Goal: Information Seeking & Learning: Learn about a topic

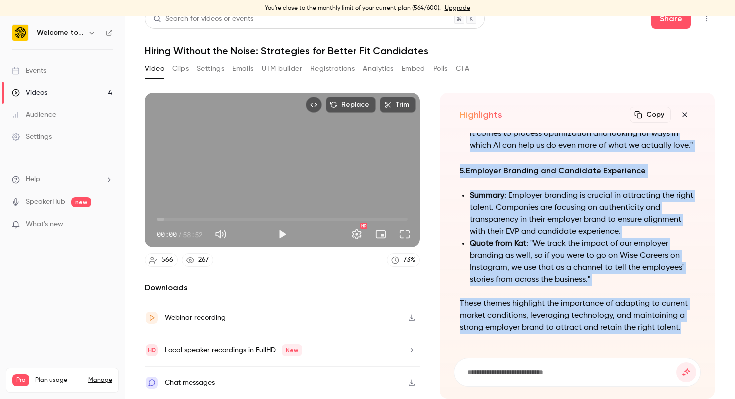
drag, startPoint x: 462, startPoint y: 141, endPoint x: 689, endPoint y: 331, distance: 296.5
copy div "Main Themes and Summary 1. Current Job Market Challenges Summary : The job mark…"
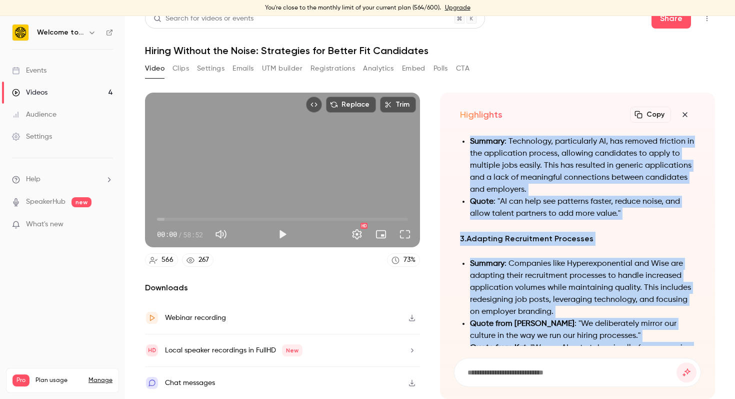
scroll to position [-519, 0]
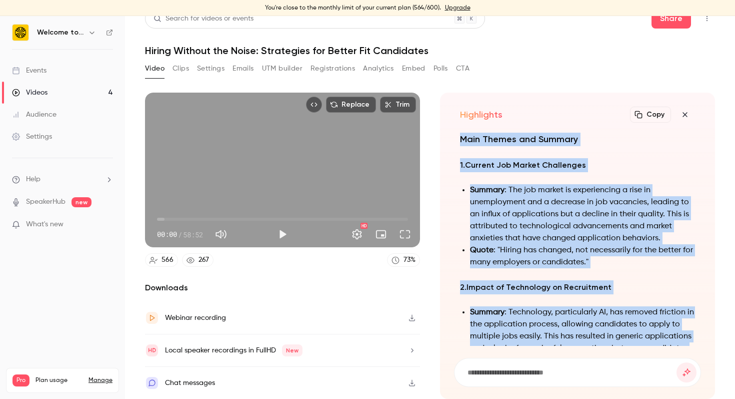
click at [54, 91] on link "Videos 4" at bounding box center [62, 93] width 125 height 22
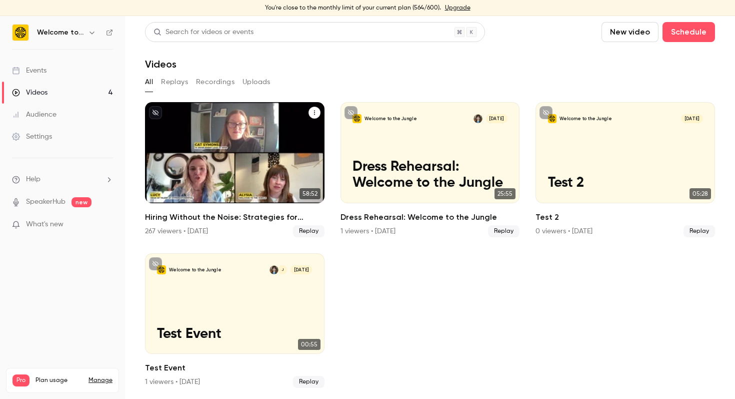
click at [245, 161] on p "Hiring Without the Noise: Strategies for Better Fit Candidates" at bounding box center [234, 166] width 155 height 49
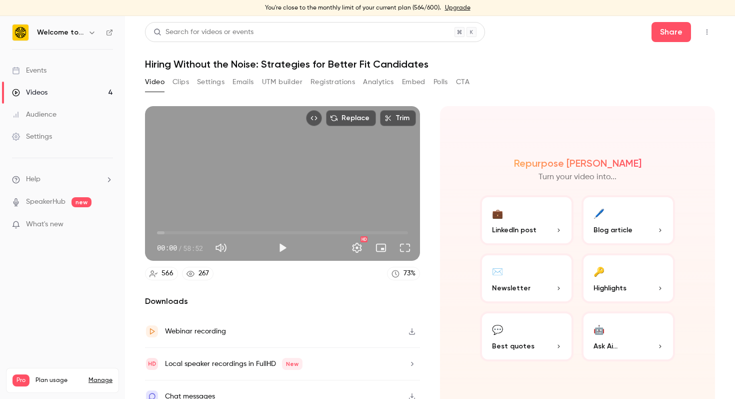
click at [621, 213] on button "🖊️ Blog article" at bounding box center [629, 220] width 94 height 50
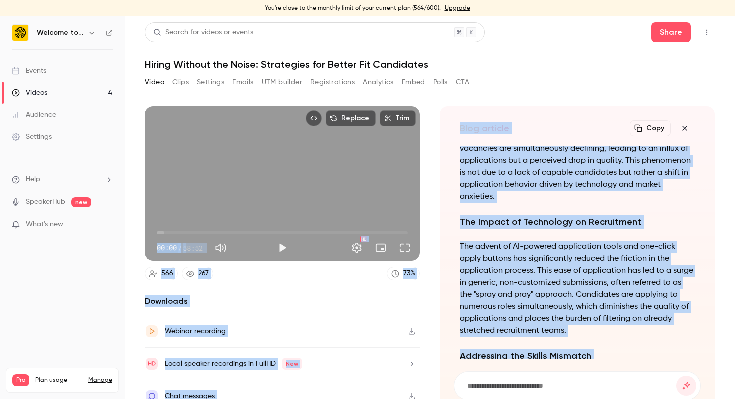
scroll to position [-782, 0]
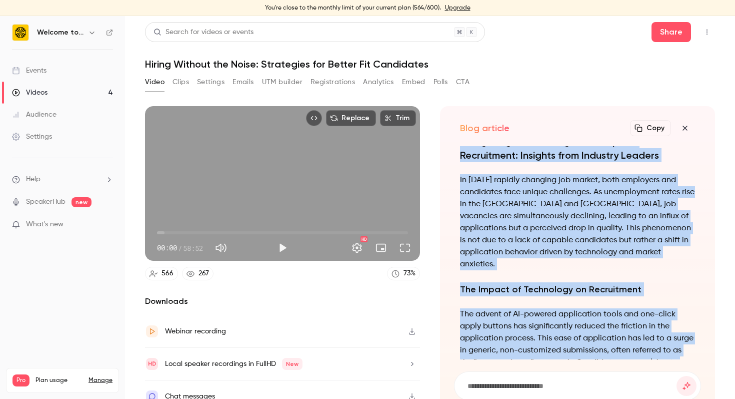
drag, startPoint x: 542, startPoint y: 338, endPoint x: 460, endPoint y: 153, distance: 202.6
click at [460, 153] on div "Navigating the Evolving Landscape of Recruitment: Insights from Industry Leader…" at bounding box center [577, 252] width 247 height 213
copy div "Navigating the Evolving Landscape of Recruitment: Insights from Industry Leader…"
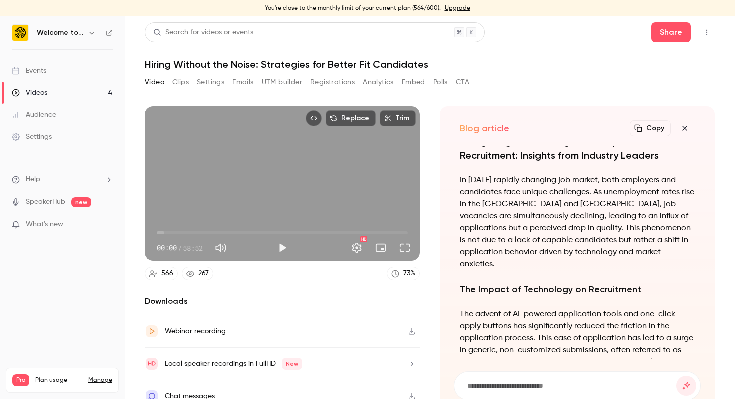
click at [481, 383] on input at bounding box center [572, 385] width 210 height 11
type input "**********"
click at [677, 376] on button "submit" at bounding box center [687, 386] width 20 height 20
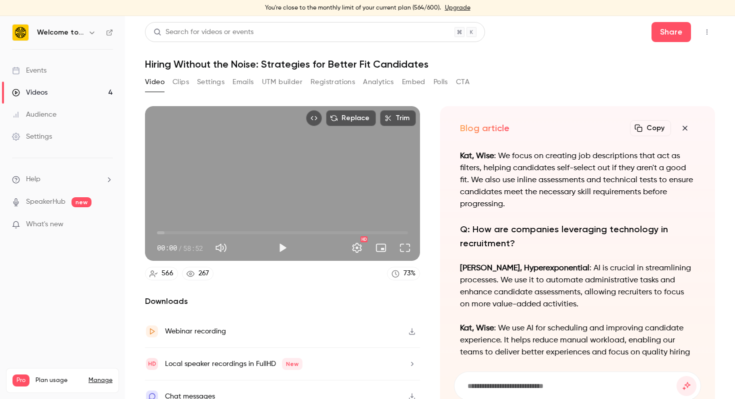
scroll to position [-916, 0]
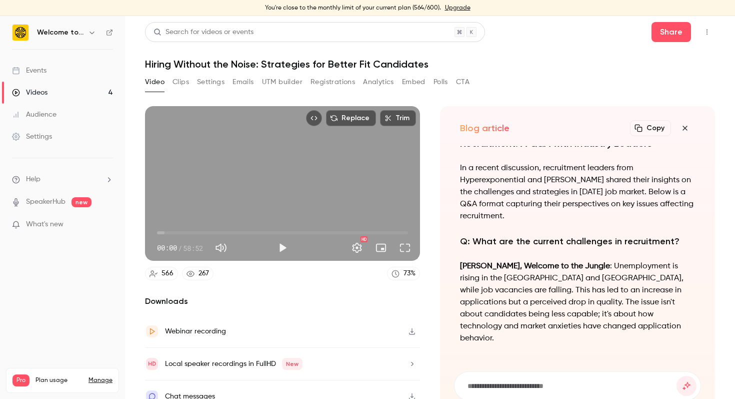
click at [499, 376] on form at bounding box center [578, 386] width 246 height 28
click at [499, 387] on input at bounding box center [572, 385] width 210 height 11
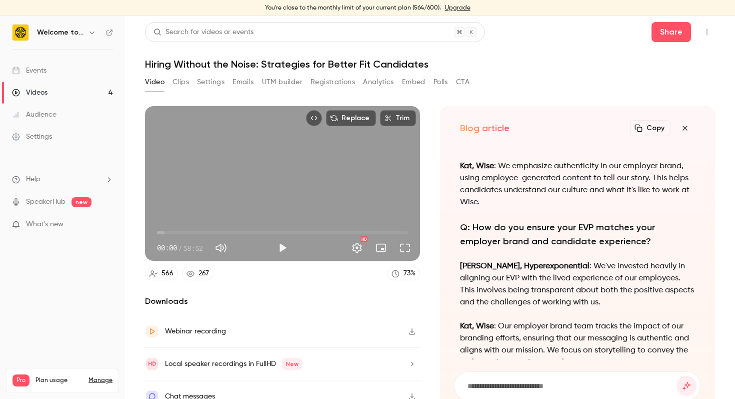
scroll to position [0, 0]
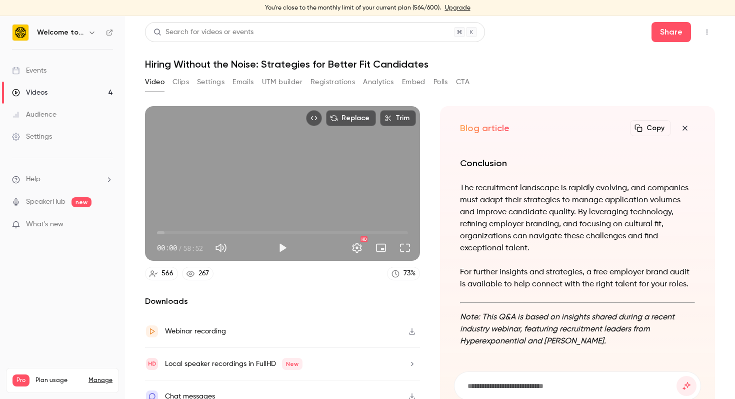
click at [511, 391] on form at bounding box center [578, 386] width 246 height 28
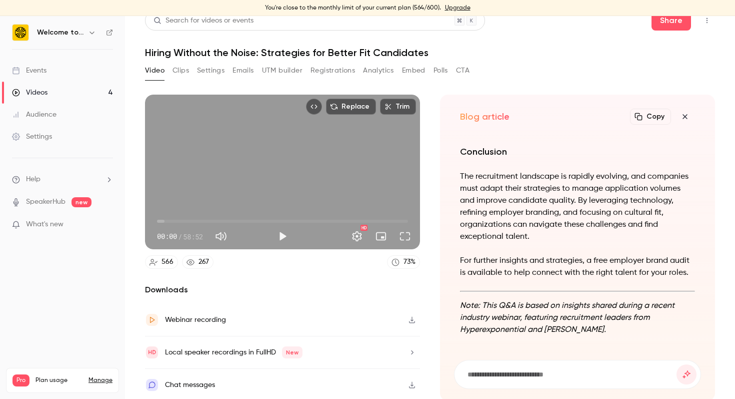
scroll to position [14, 0]
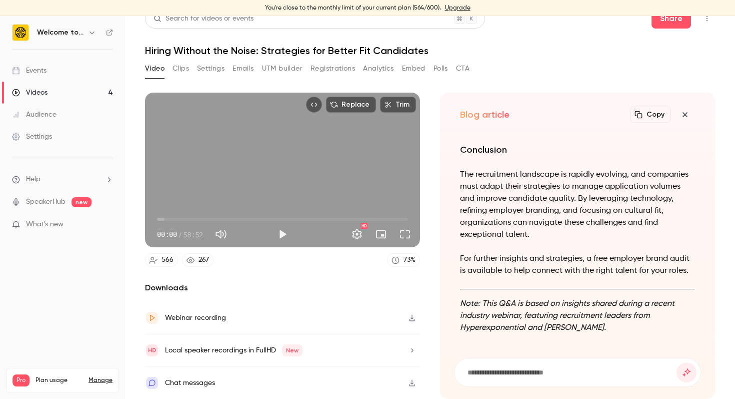
click at [517, 365] on form at bounding box center [578, 372] width 246 height 28
click at [511, 376] on input at bounding box center [572, 372] width 210 height 11
type input "**********"
click at [677, 362] on button "submit" at bounding box center [687, 372] width 20 height 20
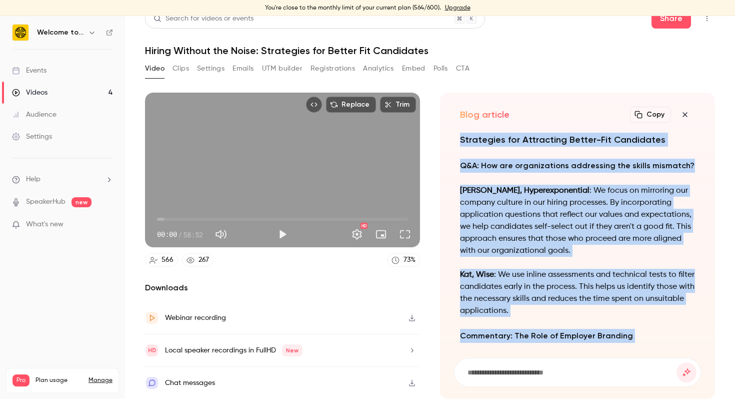
scroll to position [0, 0]
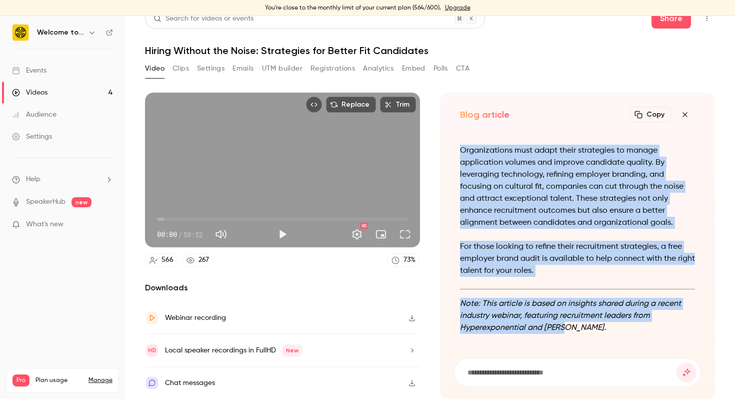
drag, startPoint x: 461, startPoint y: 139, endPoint x: 630, endPoint y: 329, distance: 254.7
copy div "Cutting Through the Noise: Strategies for Attracting the Right Talent In [DATE]…"
